Goal: Task Accomplishment & Management: Complete application form

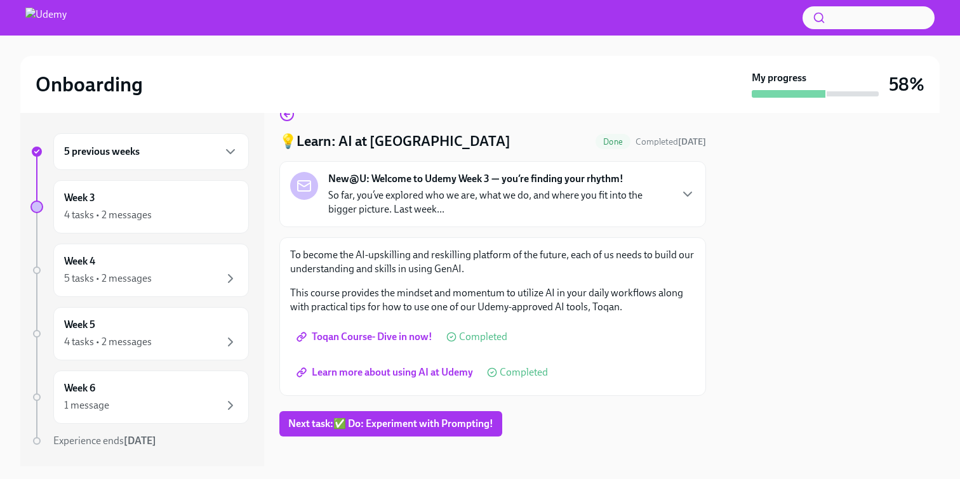
scroll to position [37, 0]
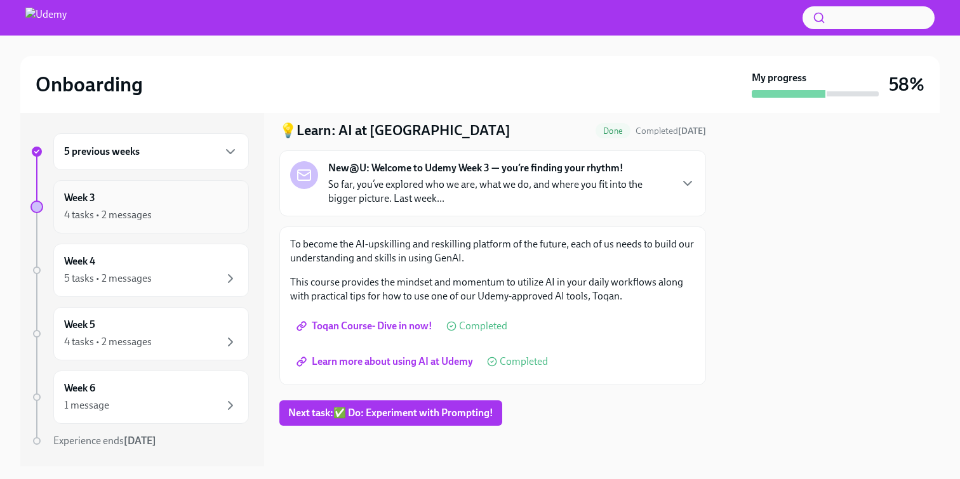
click at [189, 215] on div "4 tasks • 2 messages" at bounding box center [151, 215] width 174 height 15
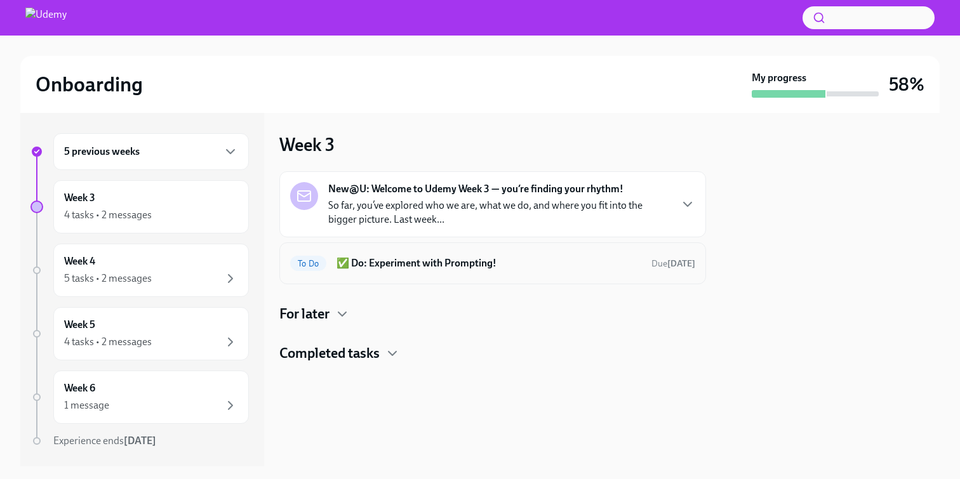
click at [481, 273] on div "To Do ✅ Do: Experiment with Prompting! Due [DATE]" at bounding box center [492, 263] width 405 height 20
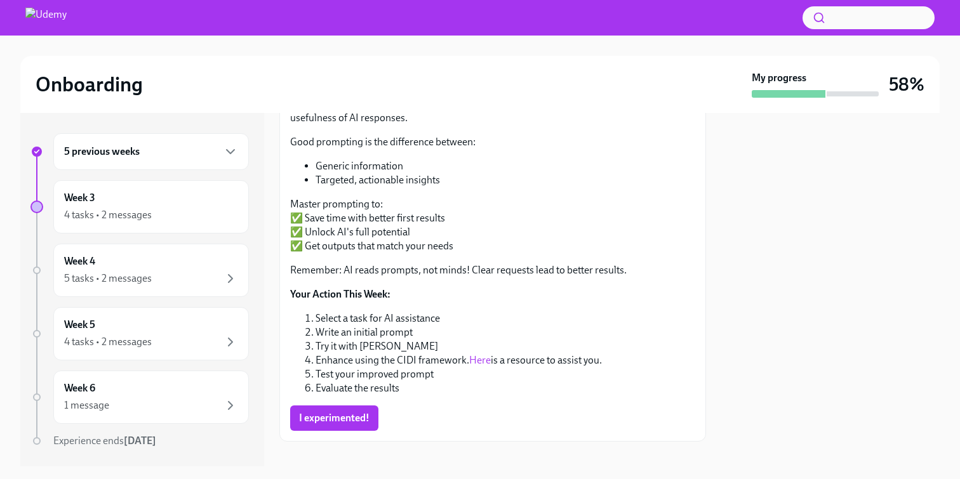
scroll to position [194, 0]
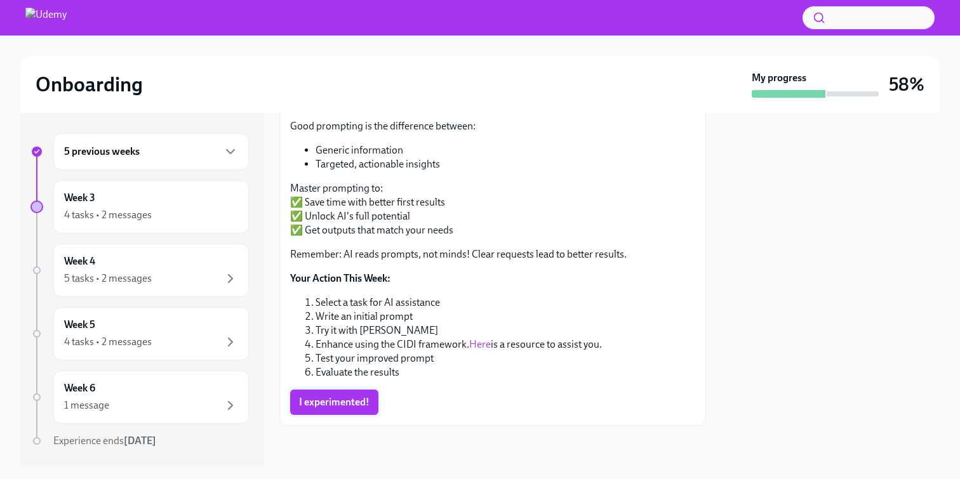
click at [345, 391] on button "I experimented!" at bounding box center [334, 402] width 88 height 25
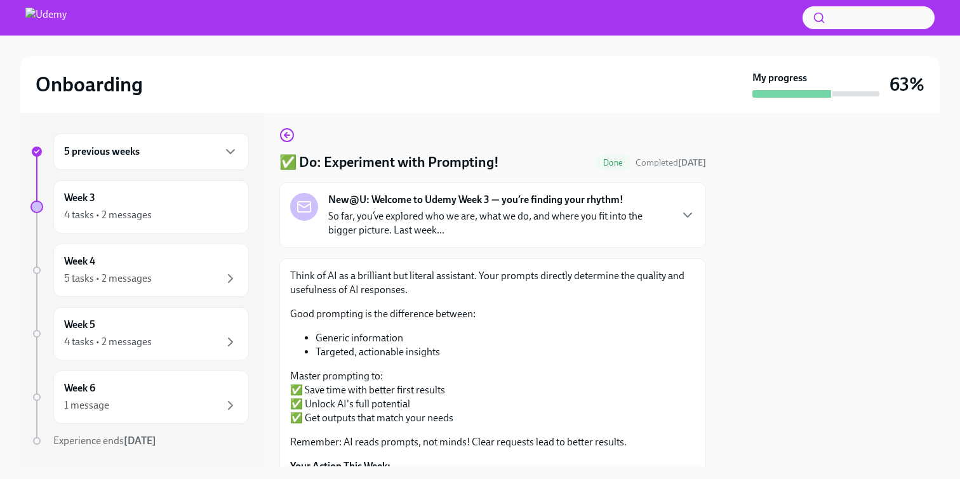
scroll to position [0, 0]
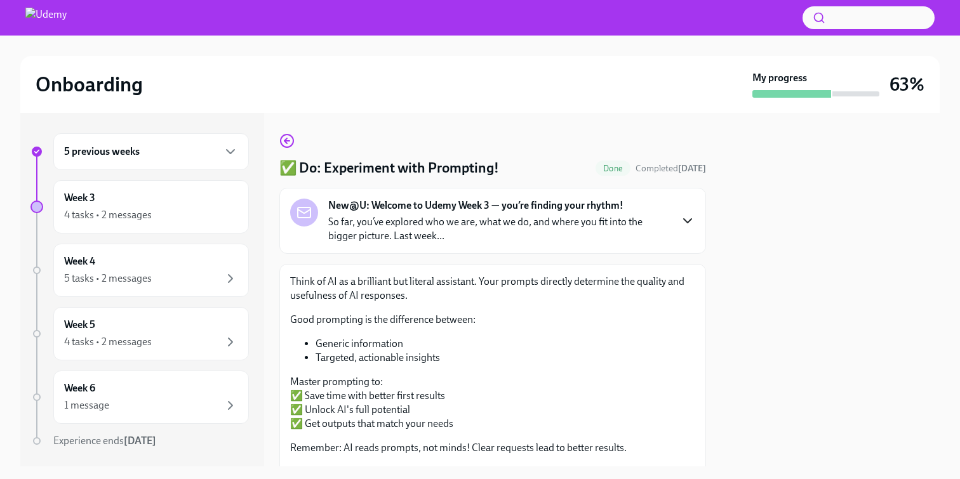
click at [683, 223] on icon "button" at bounding box center [687, 220] width 15 height 15
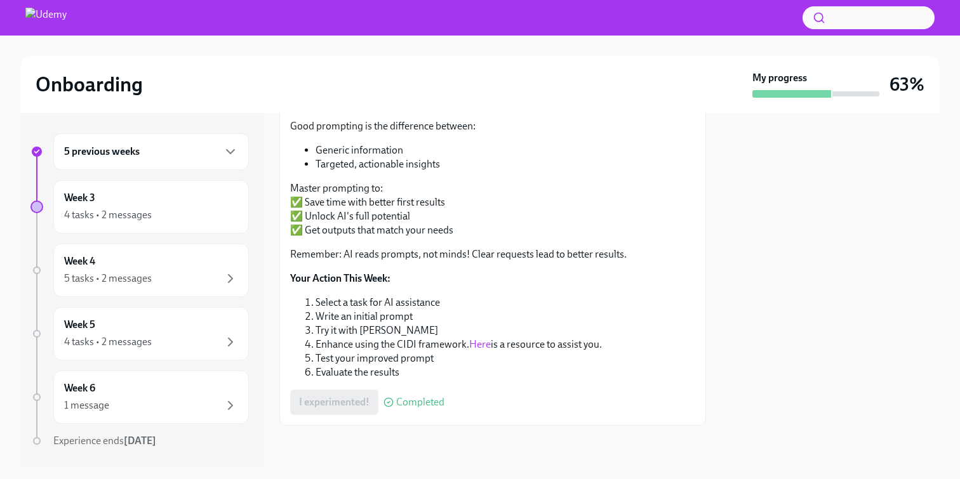
scroll to position [484, 0]
